Goal: Check status

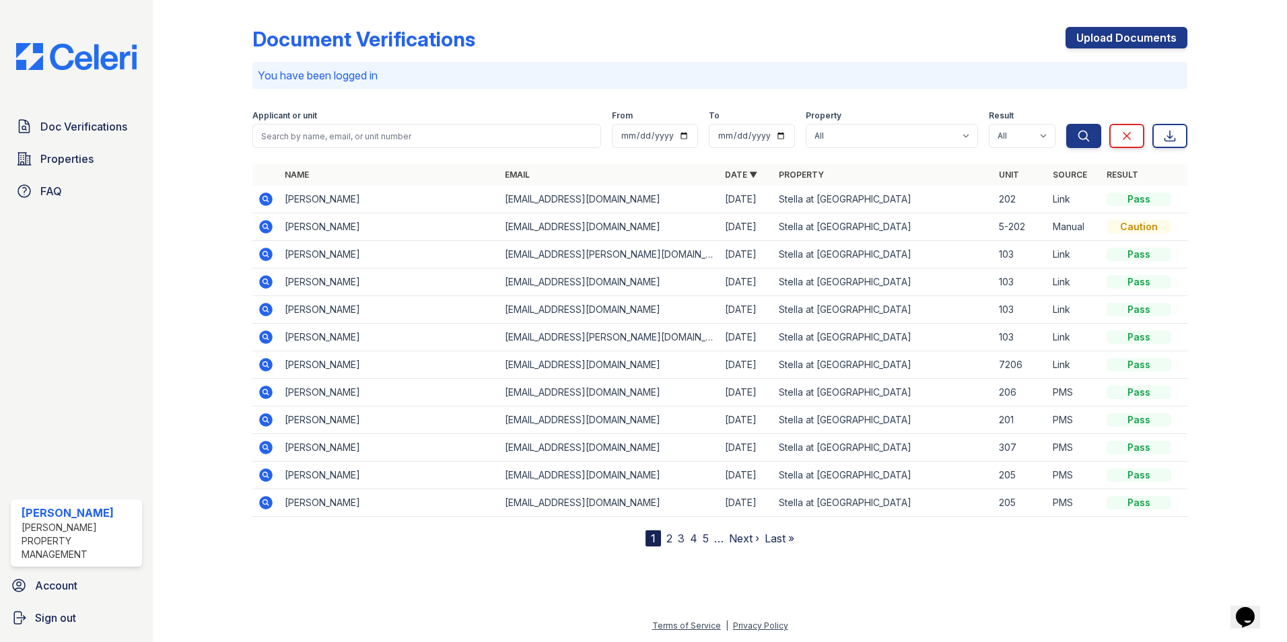
click at [270, 195] on icon at bounding box center [265, 199] width 13 height 13
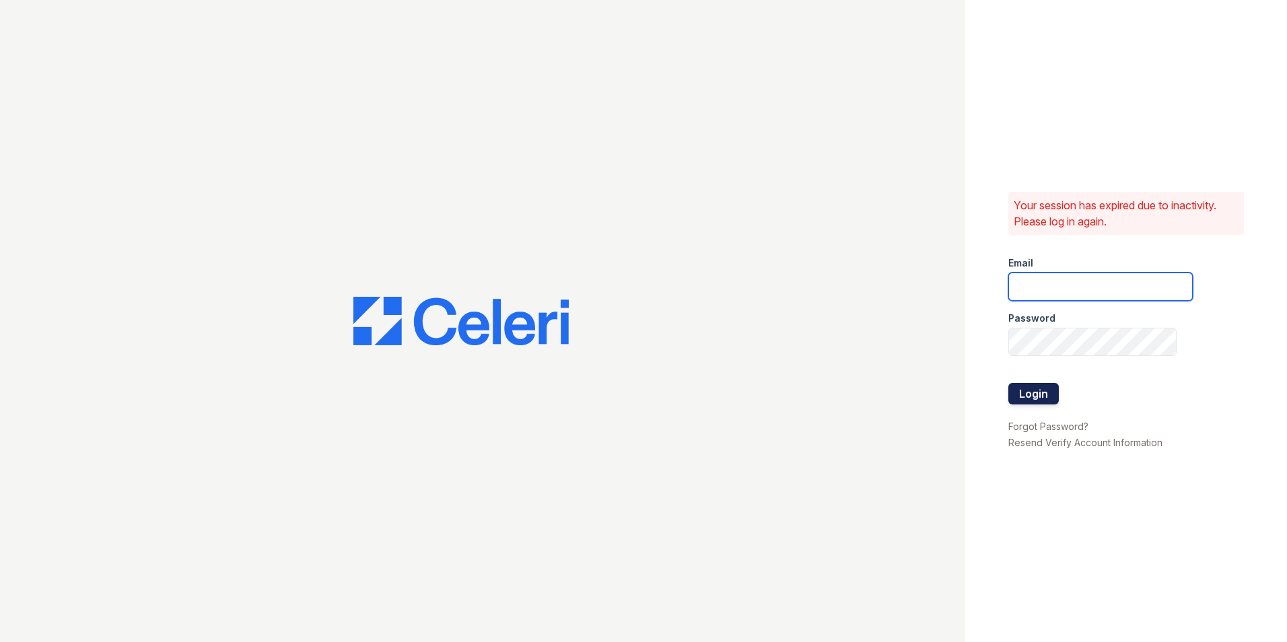
type input "[EMAIL_ADDRESS][DOMAIN_NAME]"
click at [1031, 395] on button "Login" at bounding box center [1034, 394] width 51 height 22
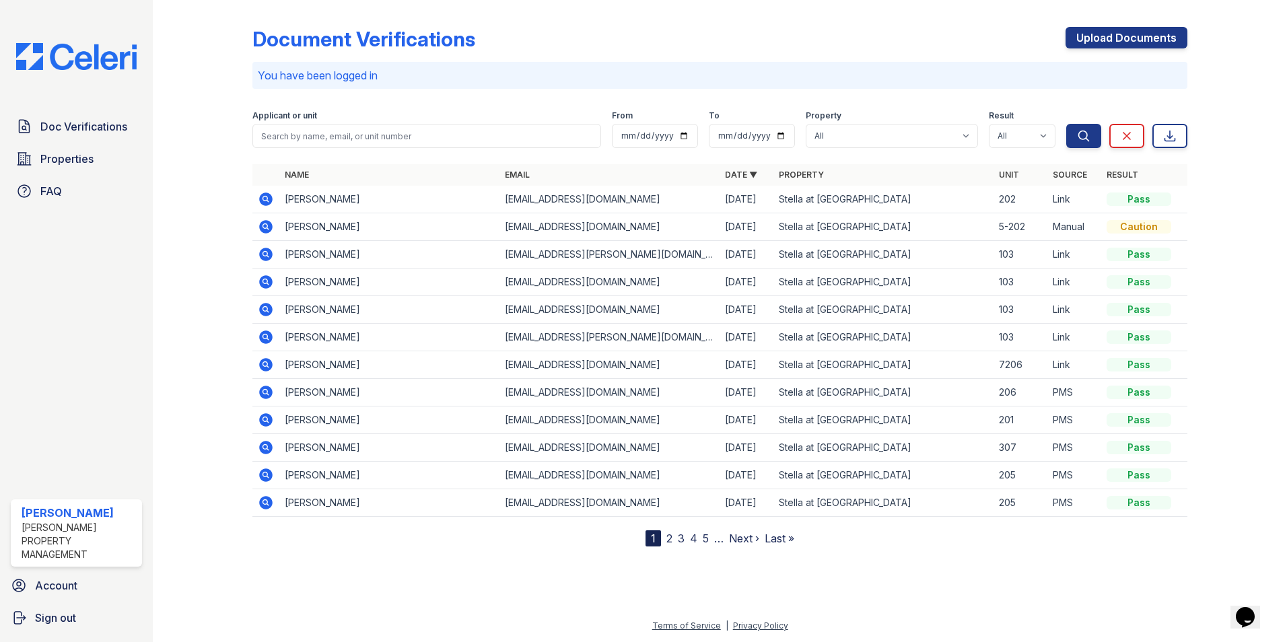
click at [267, 231] on icon at bounding box center [265, 226] width 13 height 13
click at [265, 199] on icon at bounding box center [264, 198] width 3 height 3
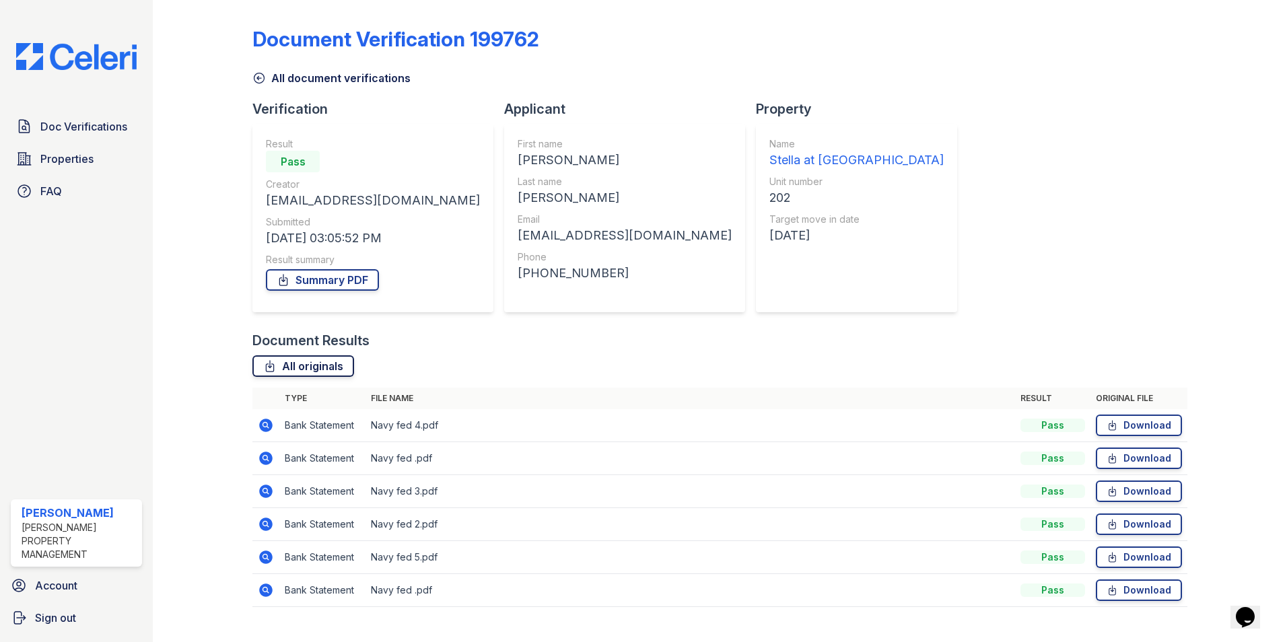
click at [314, 362] on link "All originals" at bounding box center [304, 367] width 102 height 22
